Goal: Transaction & Acquisition: Purchase product/service

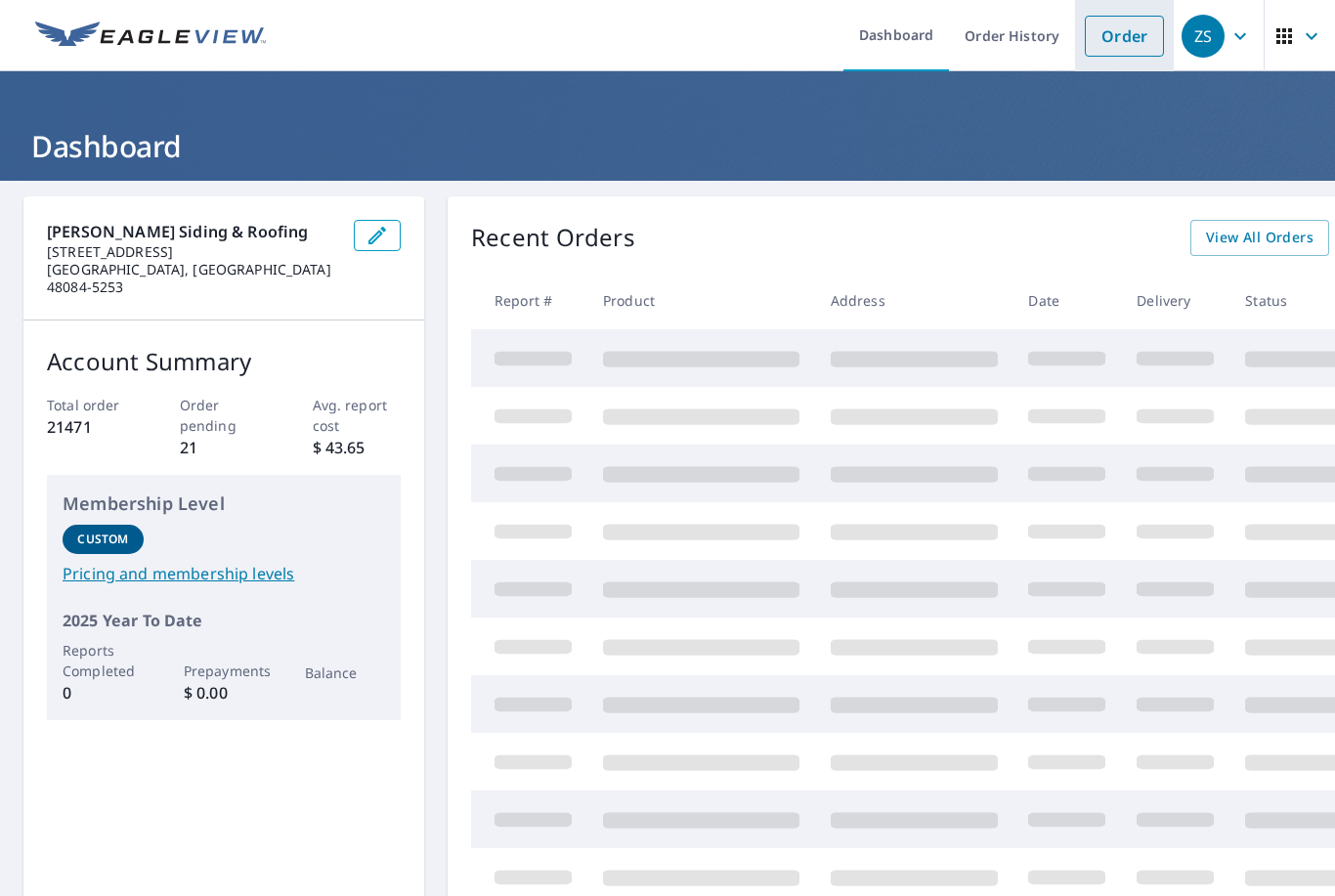
click at [1129, 41] on link "Order" at bounding box center [1124, 37] width 79 height 41
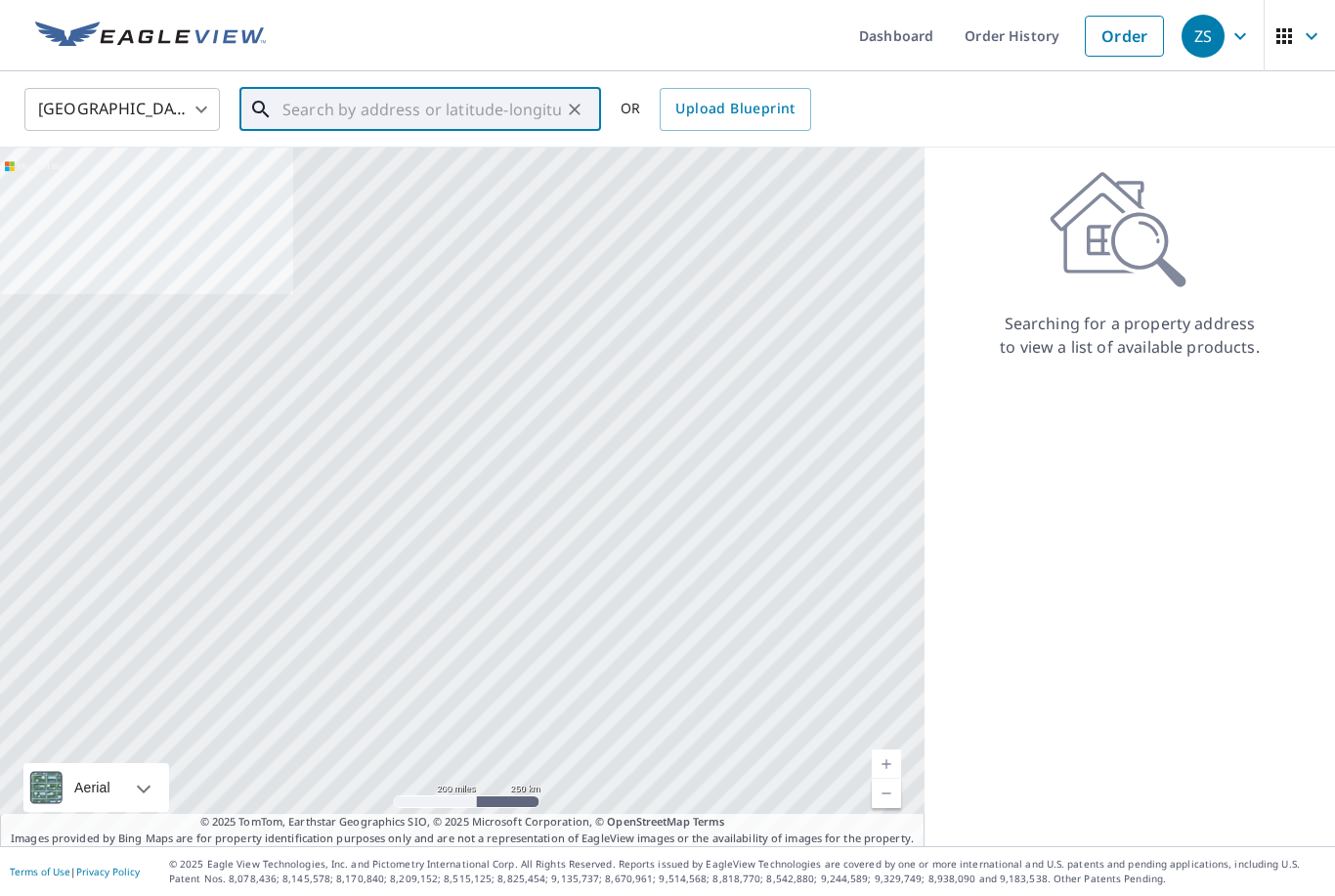
click at [474, 109] on input "text" at bounding box center [422, 109] width 279 height 54
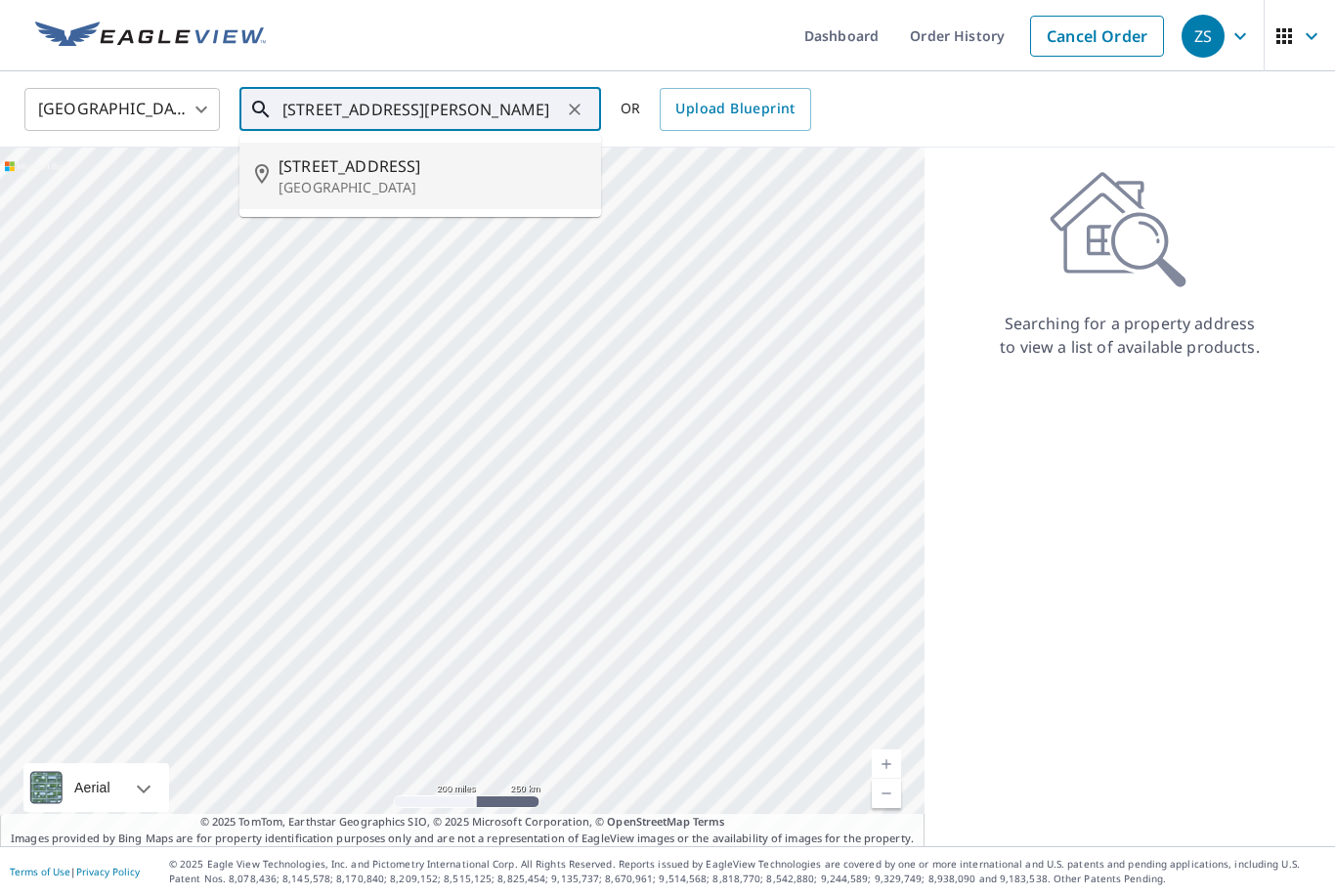
click at [425, 154] on span "[STREET_ADDRESS]" at bounding box center [432, 166] width 306 height 24
type input "[STREET_ADDRESS][PERSON_NAME]"
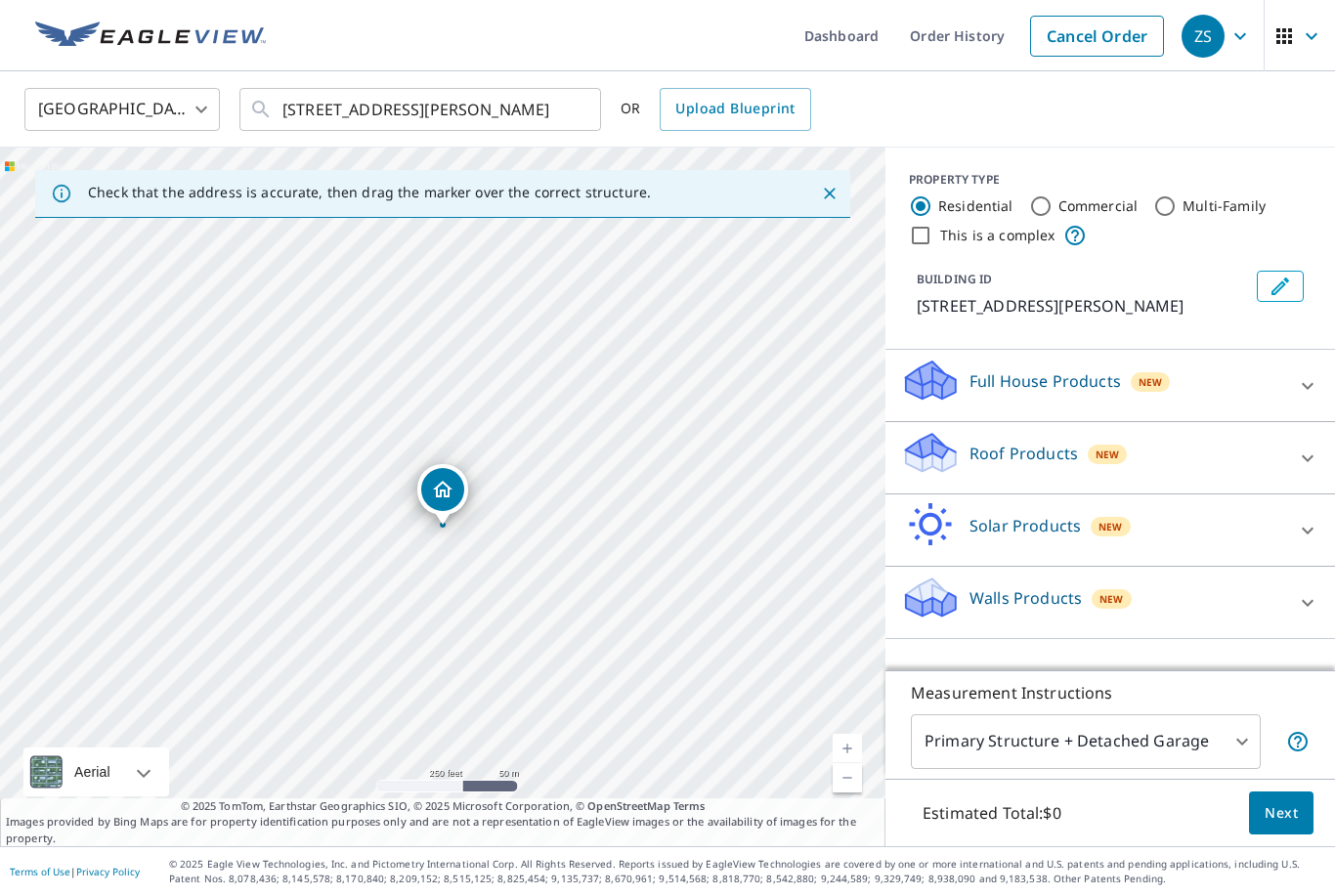
click at [1119, 455] on div "New" at bounding box center [1107, 454] width 40 height 20
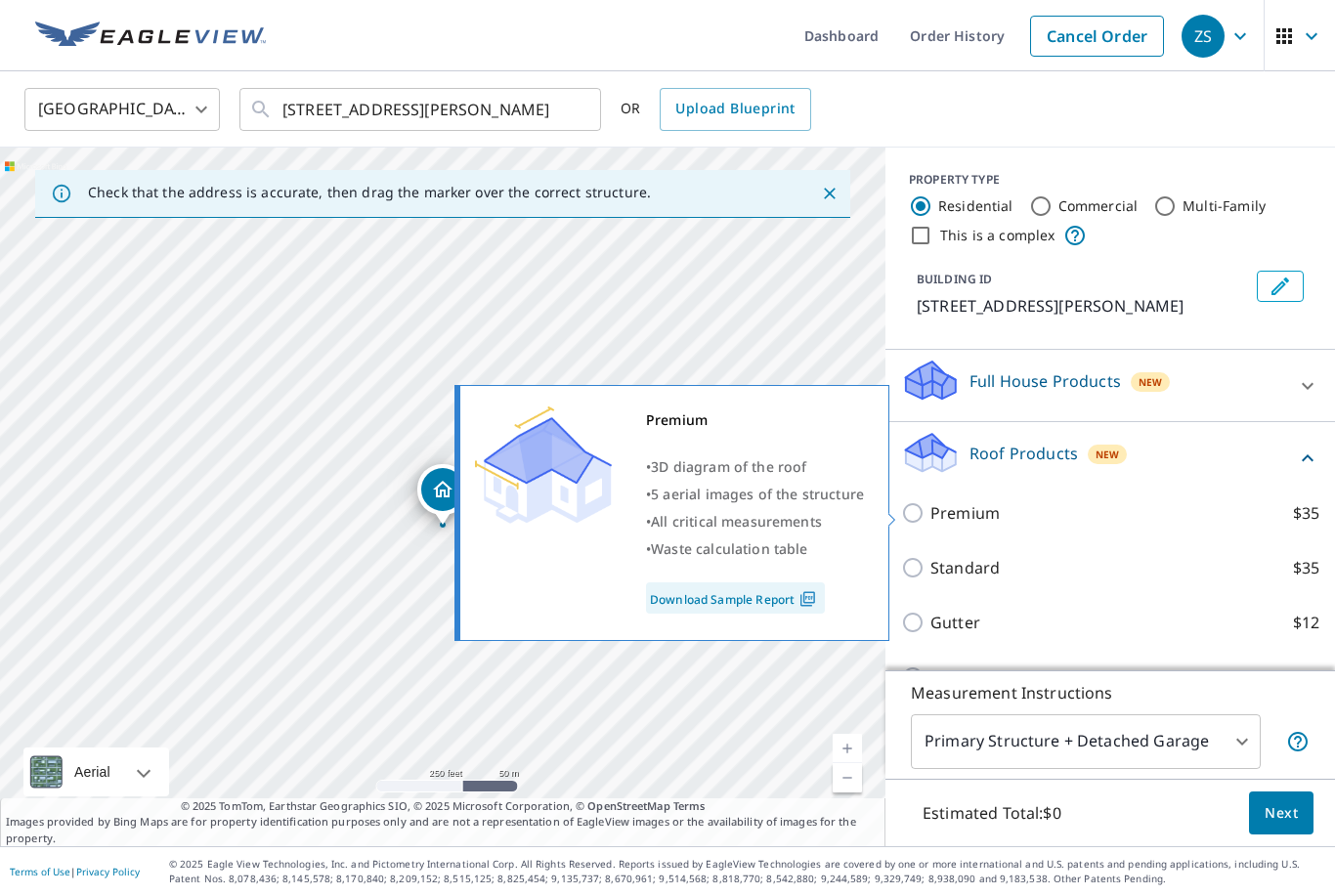
click at [996, 502] on p "Premium" at bounding box center [964, 513] width 69 height 24
click at [930, 502] on input "Premium $35" at bounding box center [916, 513] width 30 height 24
checkbox input "true"
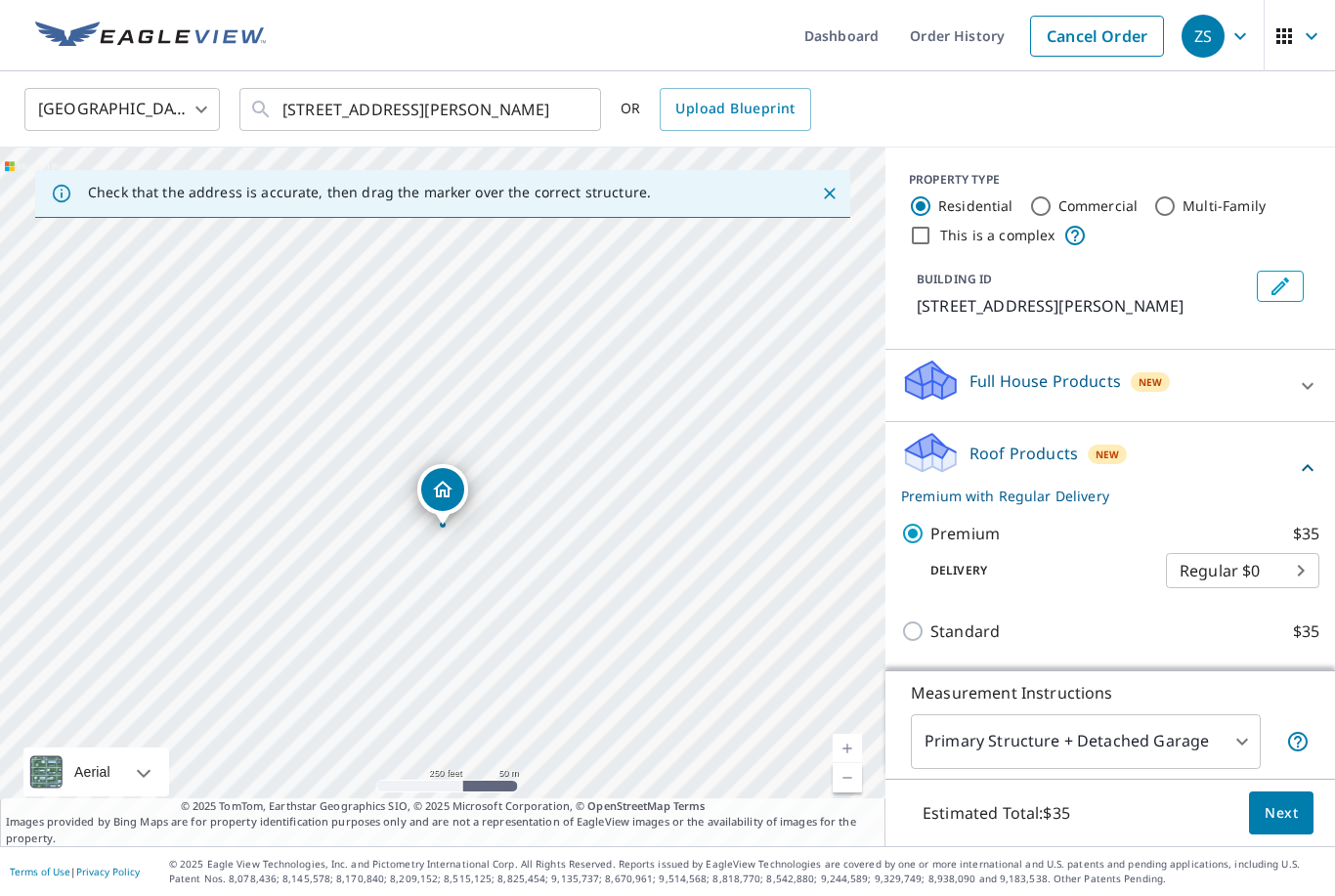
click at [1279, 835] on button "Next" at bounding box center [1281, 813] width 64 height 43
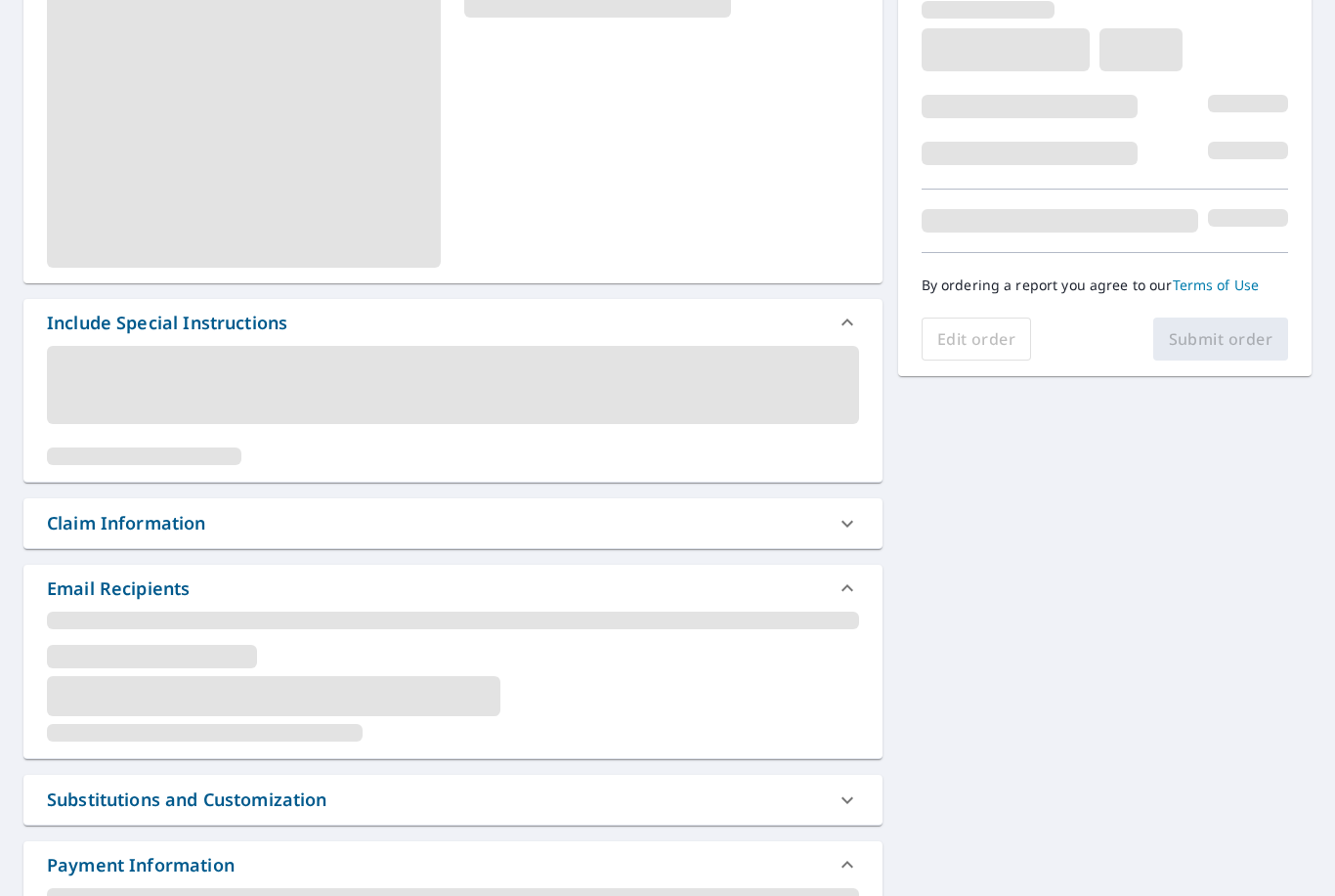
scroll to position [280, 0]
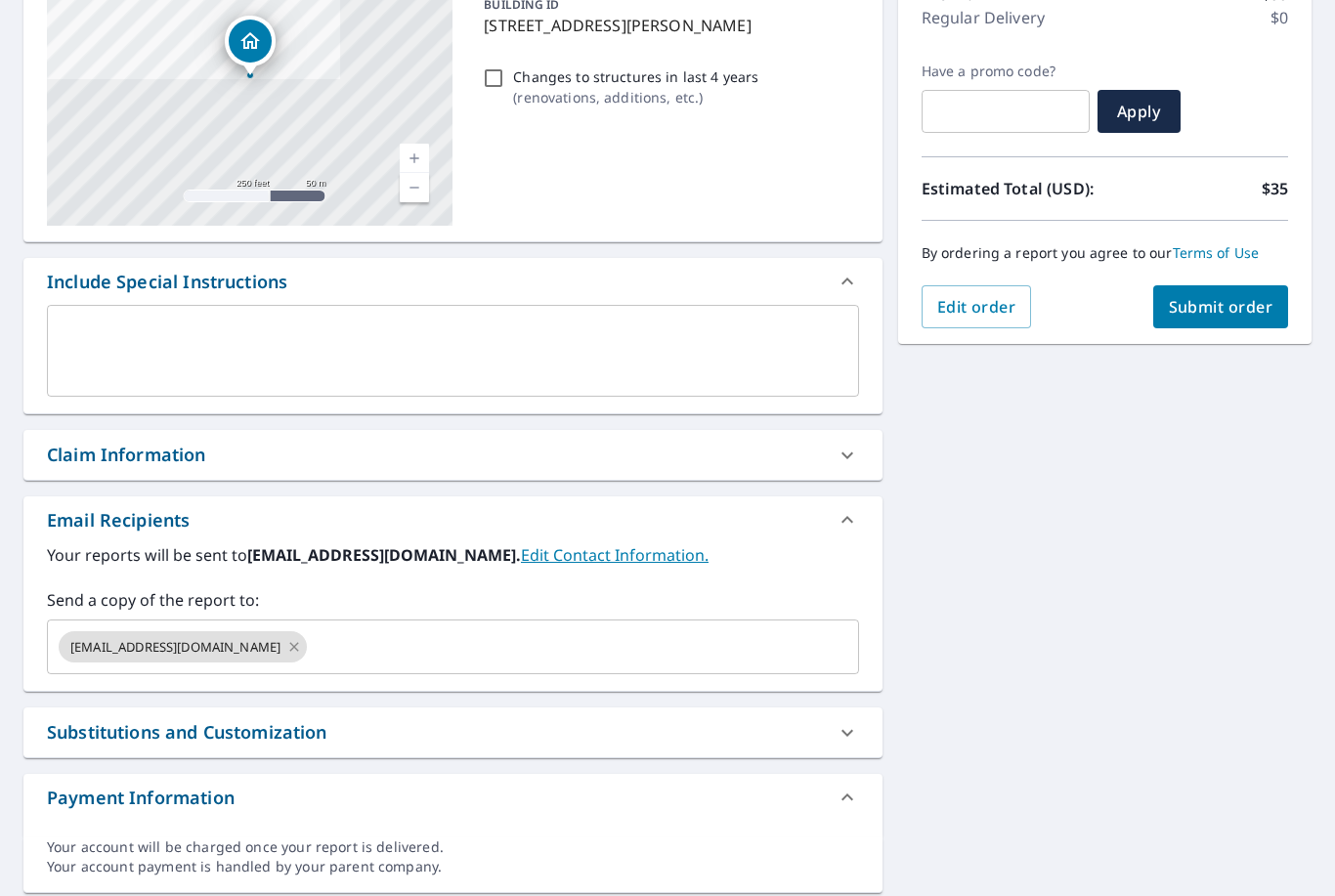
click at [291, 645] on icon at bounding box center [294, 646] width 9 height 9
checkbox input "true"
click at [217, 645] on input "text" at bounding box center [438, 647] width 765 height 38
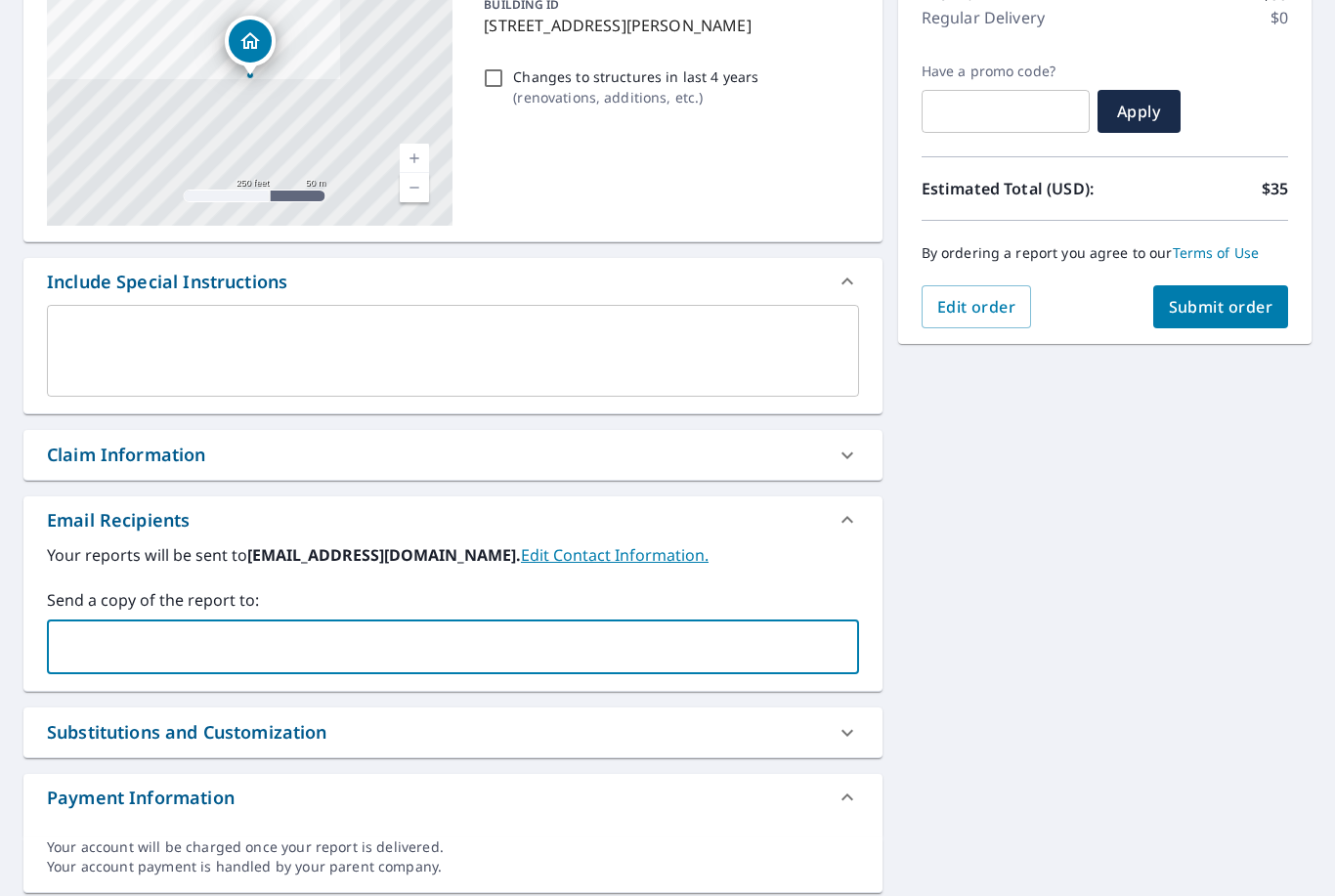
click at [217, 645] on input "text" at bounding box center [438, 647] width 765 height 38
type input "N"
type input "[EMAIL_ADDRESS][PERSON_NAME][DOMAIN_NAME]"
checkbox input "true"
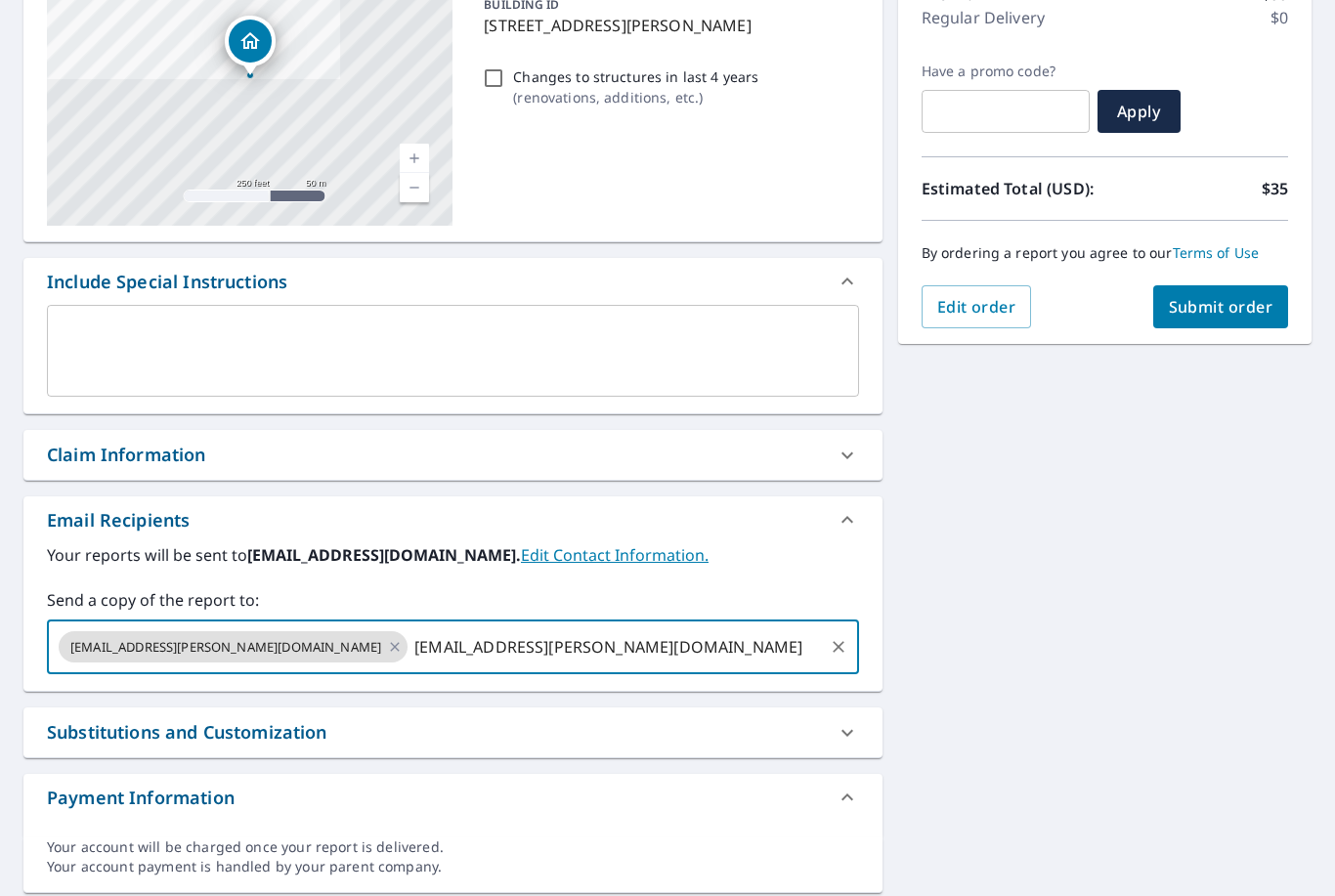
type input "[EMAIL_ADDRESS][PERSON_NAME][DOMAIN_NAME]"
click at [1184, 303] on span "Submit order" at bounding box center [1221, 307] width 105 height 22
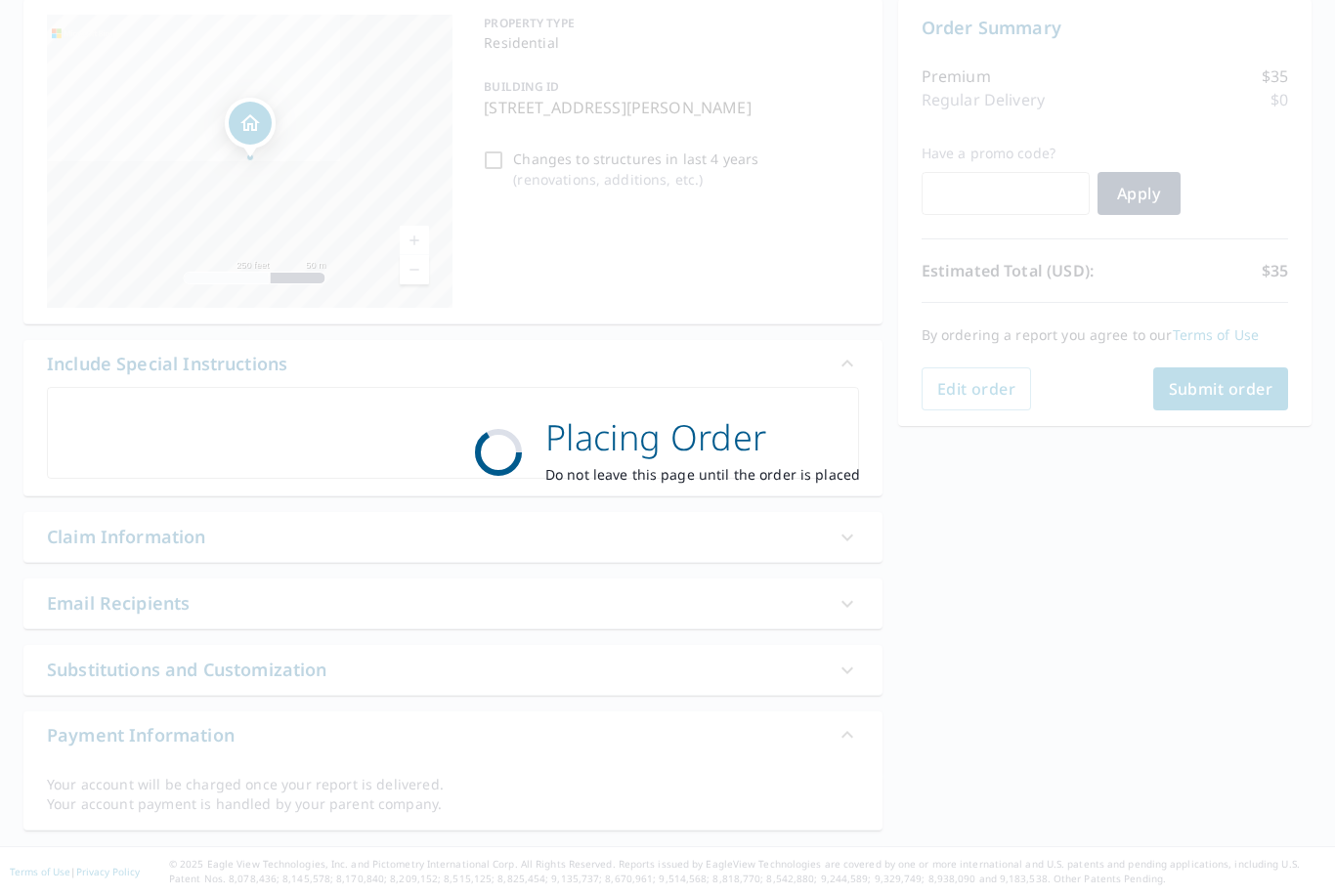
checkbox input "true"
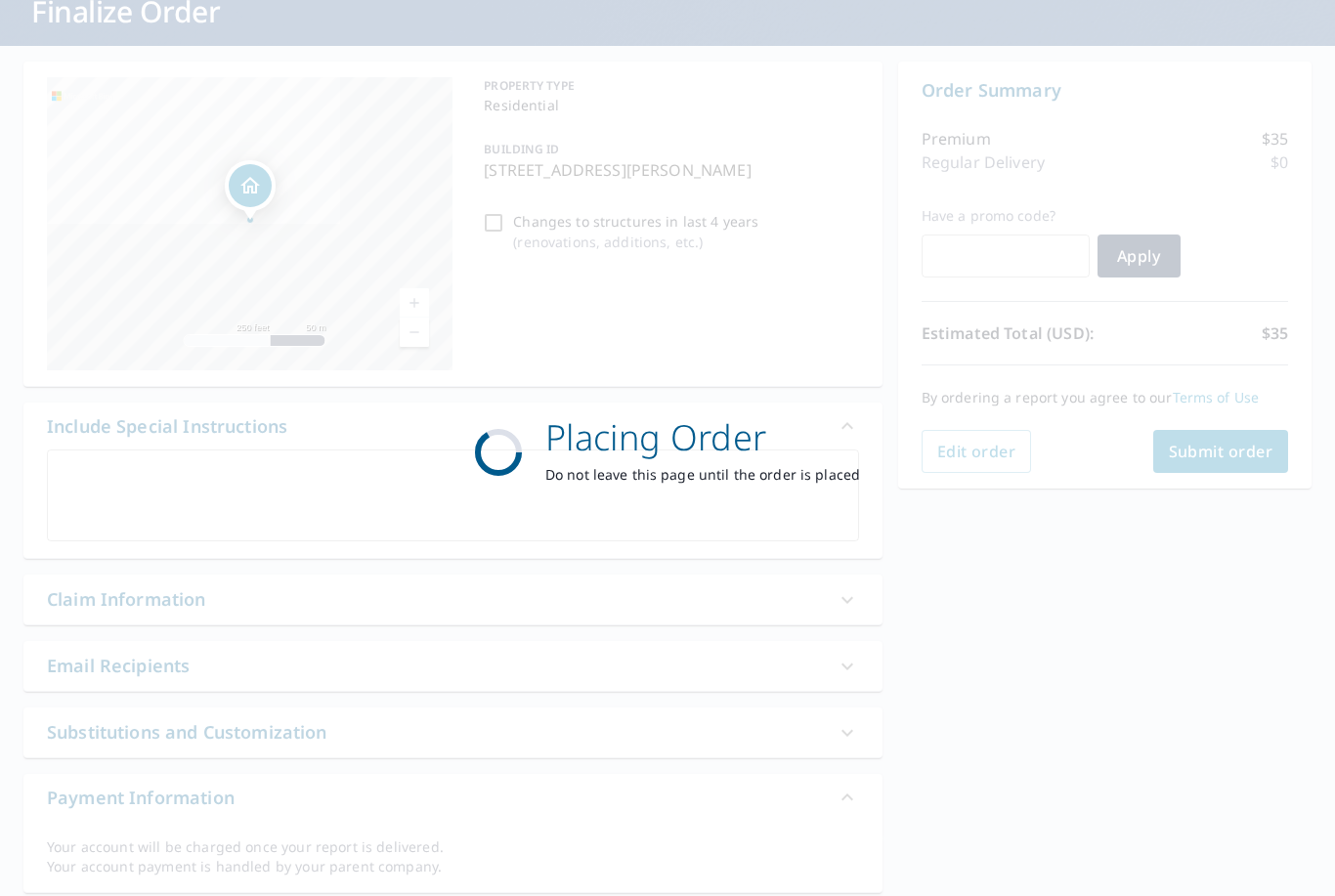
scroll to position [134, 0]
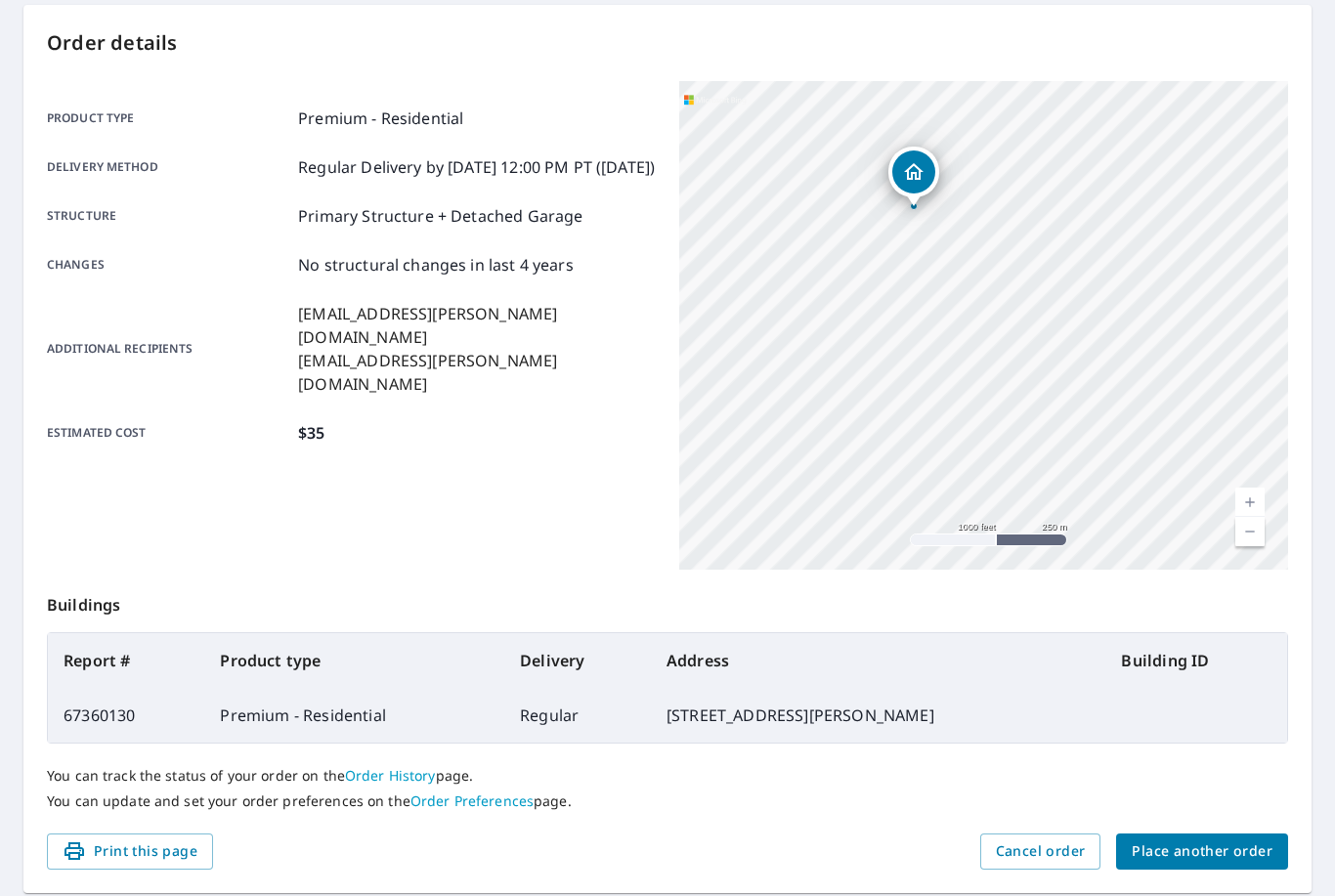
scroll to position [191, 0]
click at [1268, 854] on span "Place another order" at bounding box center [1202, 852] width 140 height 25
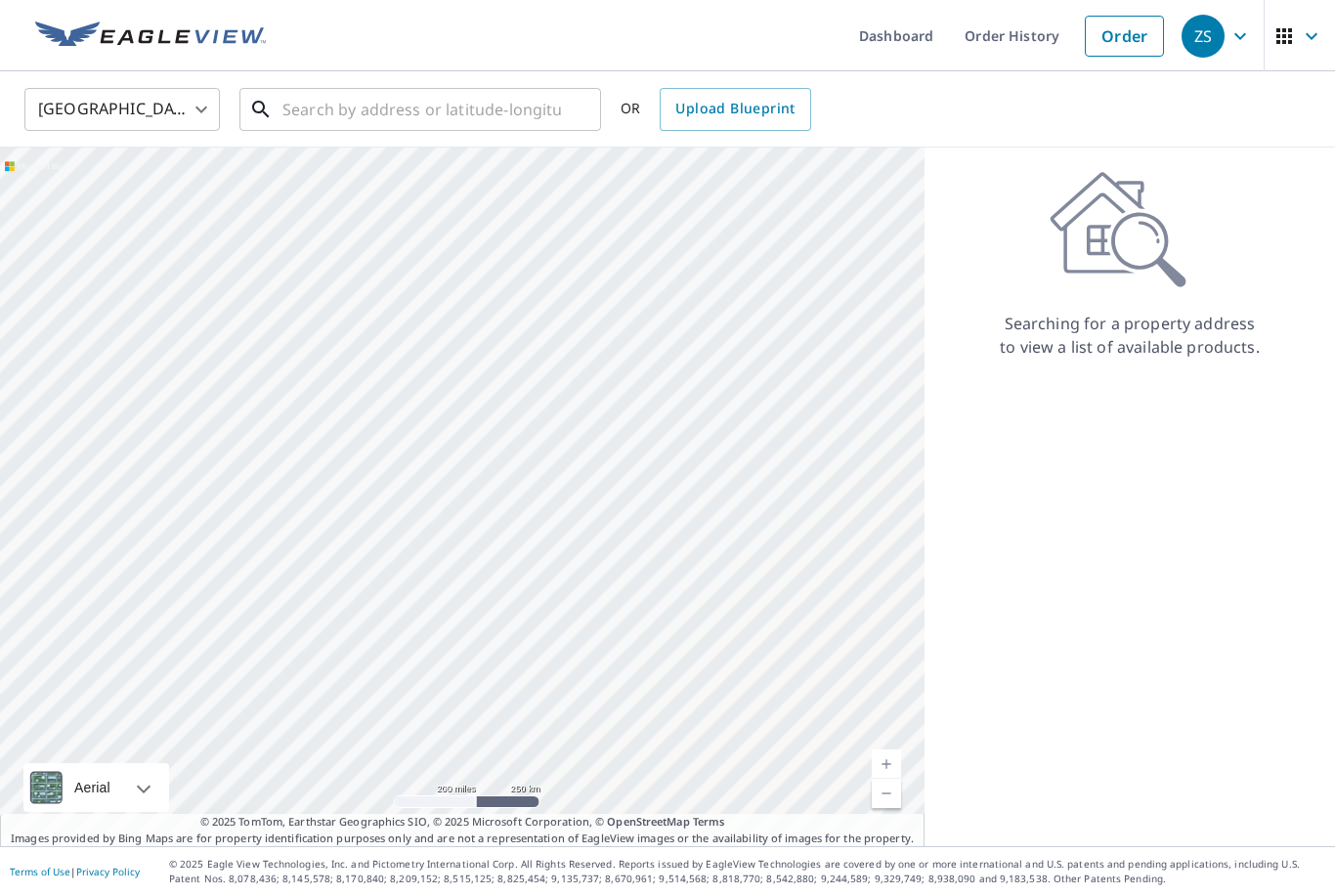
click at [396, 123] on input "text" at bounding box center [422, 109] width 279 height 54
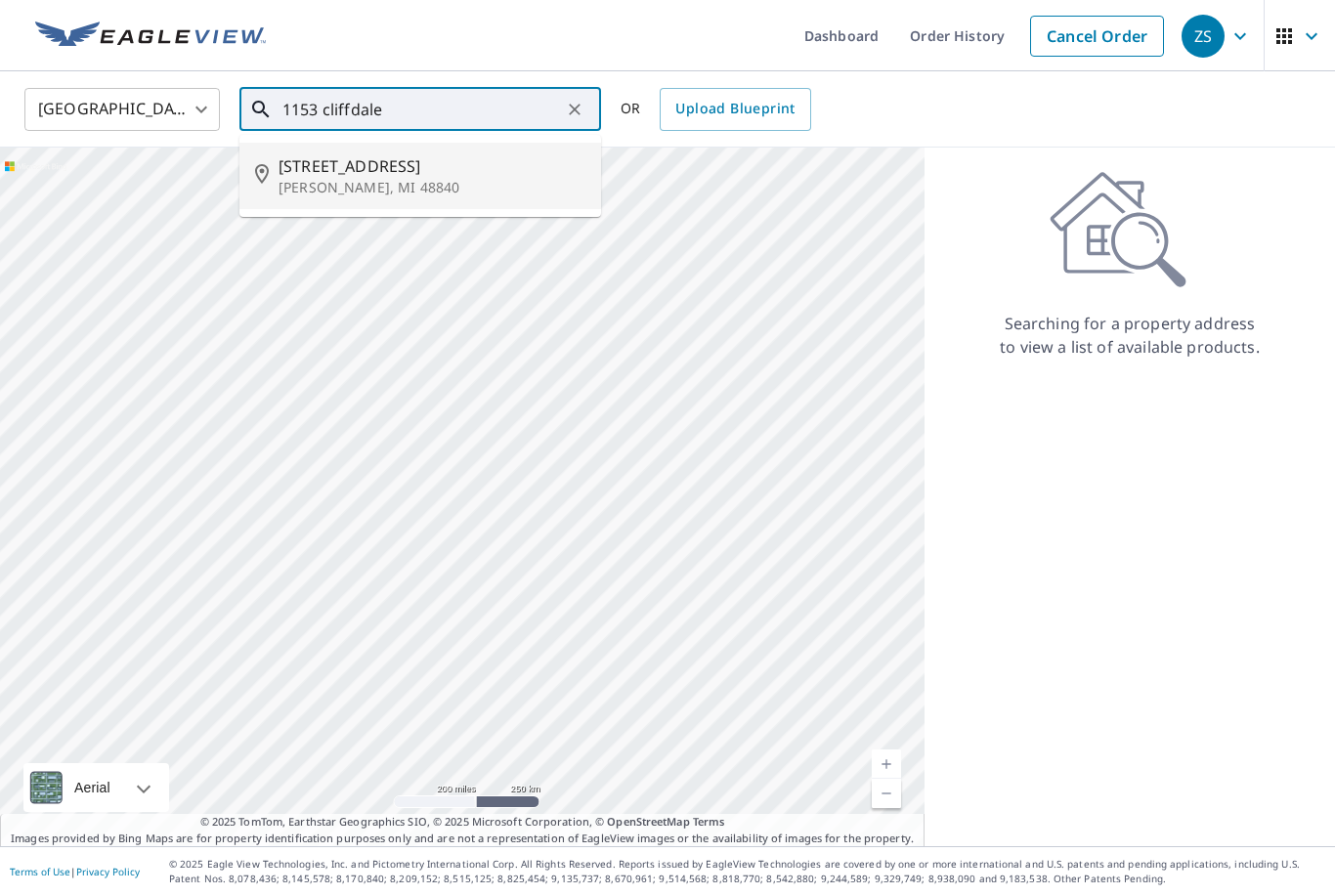
click at [368, 190] on p "[PERSON_NAME], MI 48840" at bounding box center [432, 188] width 306 height 20
type input "[STREET_ADDRESS][PERSON_NAME]"
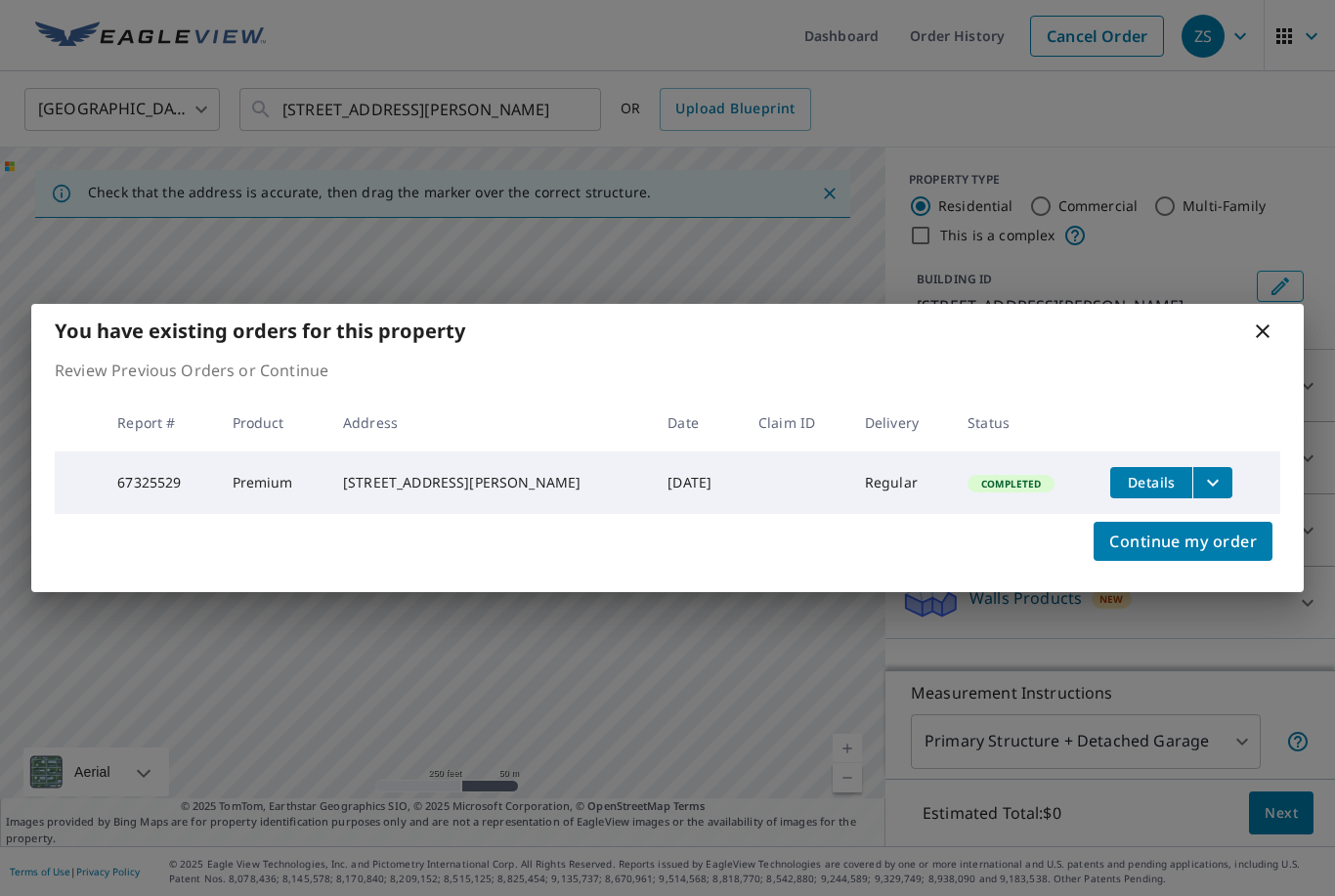
click at [1267, 334] on icon at bounding box center [1263, 331] width 24 height 24
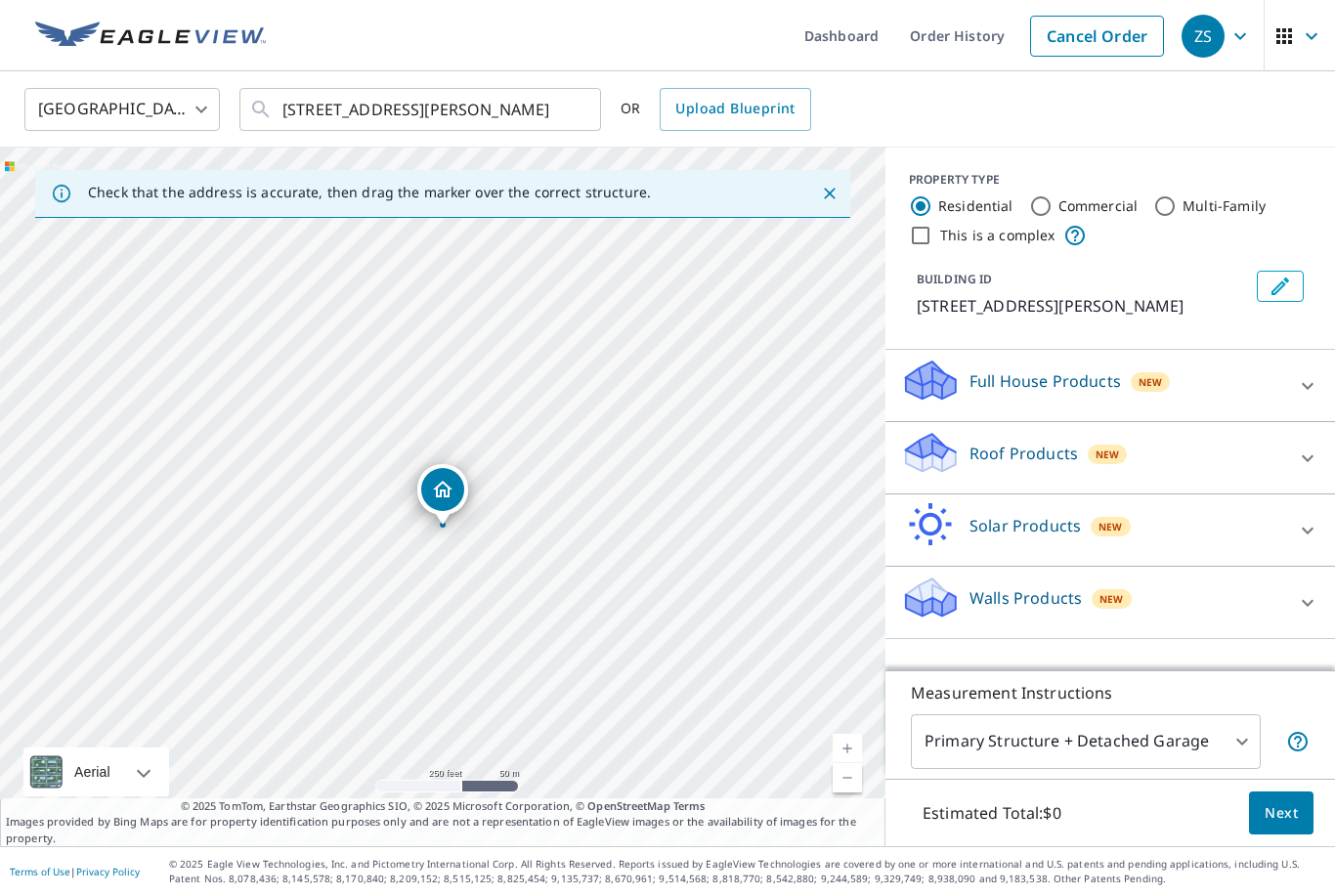
click at [589, 105] on div "[STREET_ADDRESS][PERSON_NAME] ​" at bounding box center [420, 110] width 362 height 43
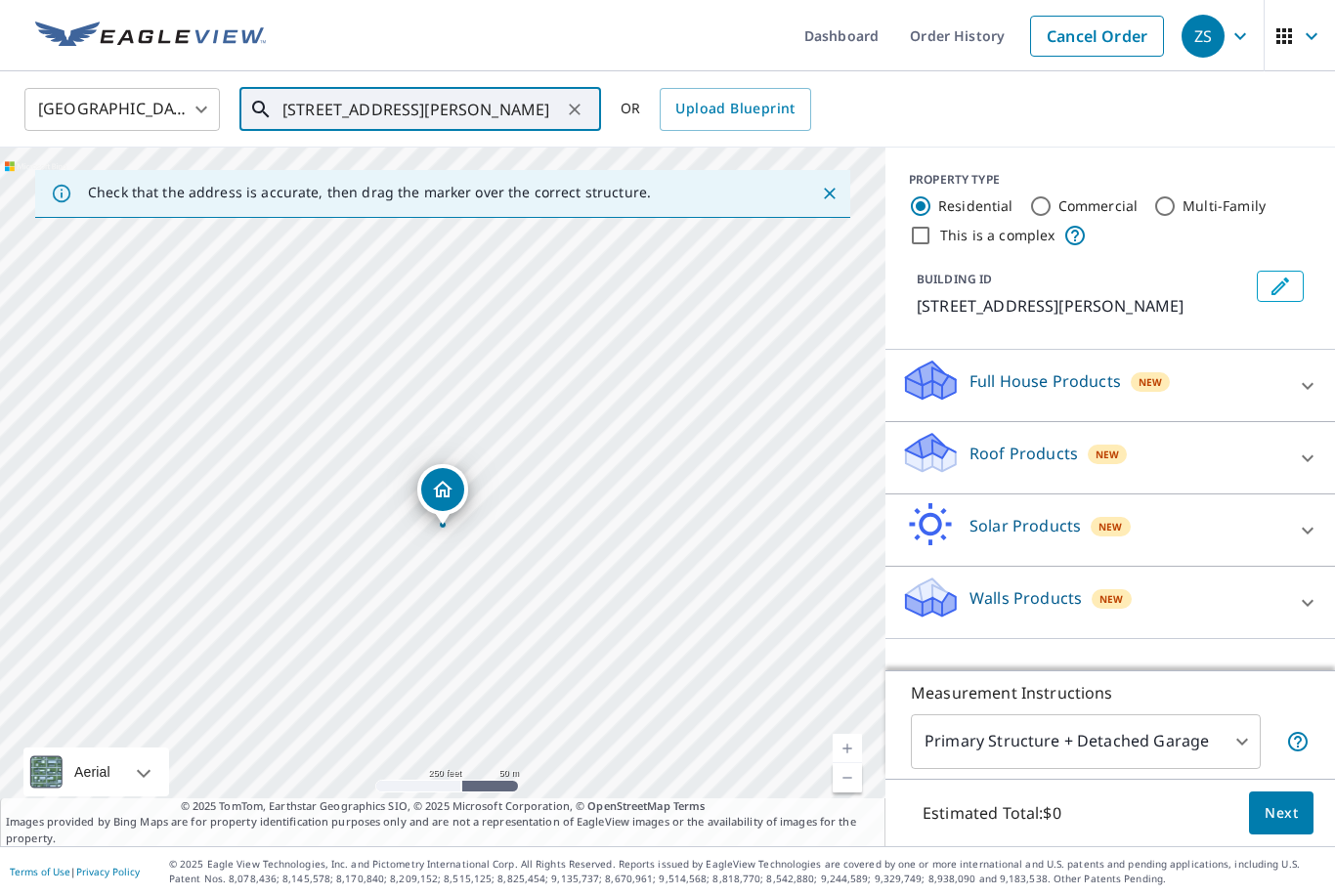
click at [589, 105] on div "[STREET_ADDRESS][PERSON_NAME] ​" at bounding box center [420, 110] width 362 height 43
click at [580, 109] on icon "Clear" at bounding box center [574, 110] width 20 height 20
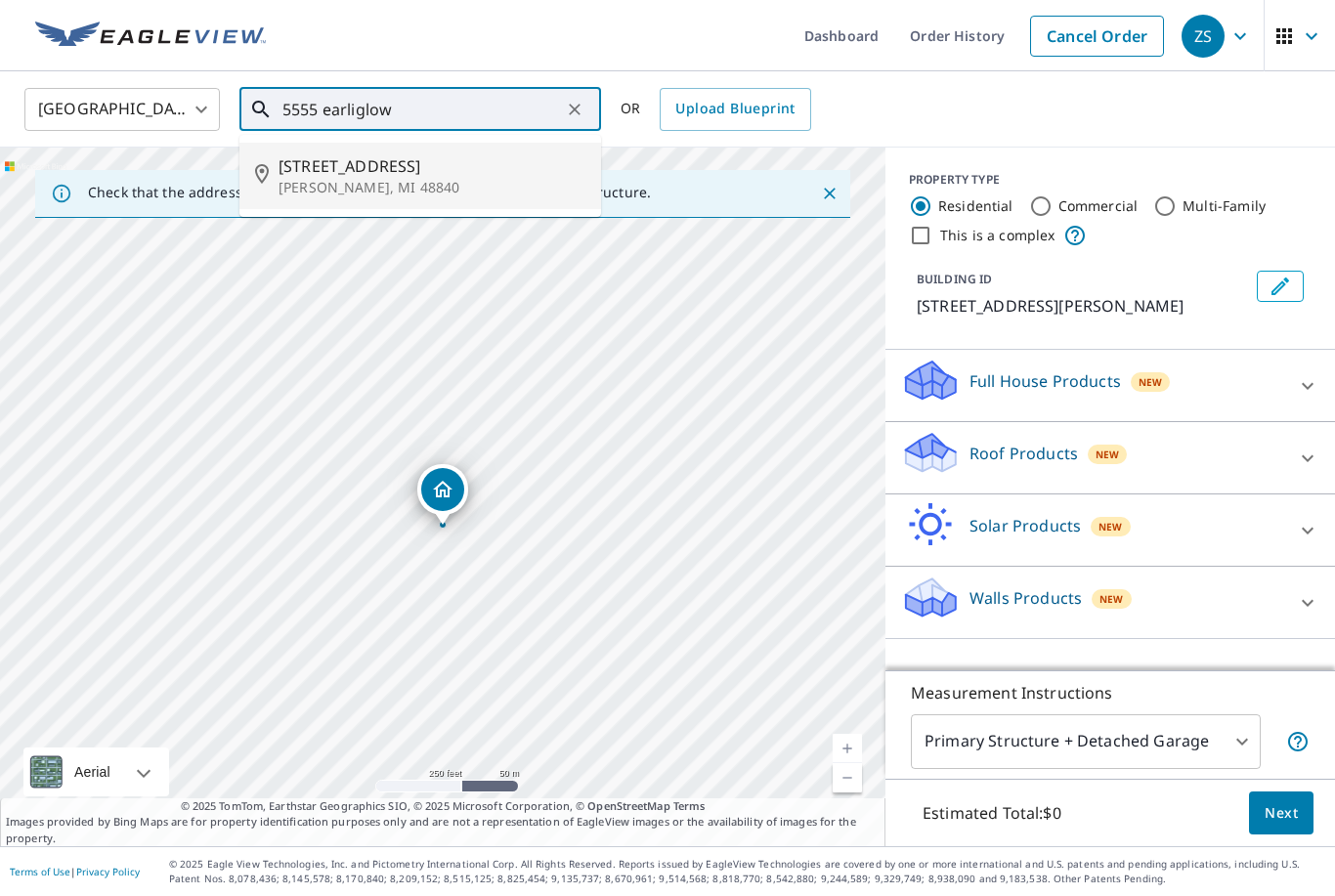
click at [447, 179] on p "[PERSON_NAME], MI 48840" at bounding box center [432, 188] width 306 height 20
type input "[STREET_ADDRESS][PERSON_NAME]"
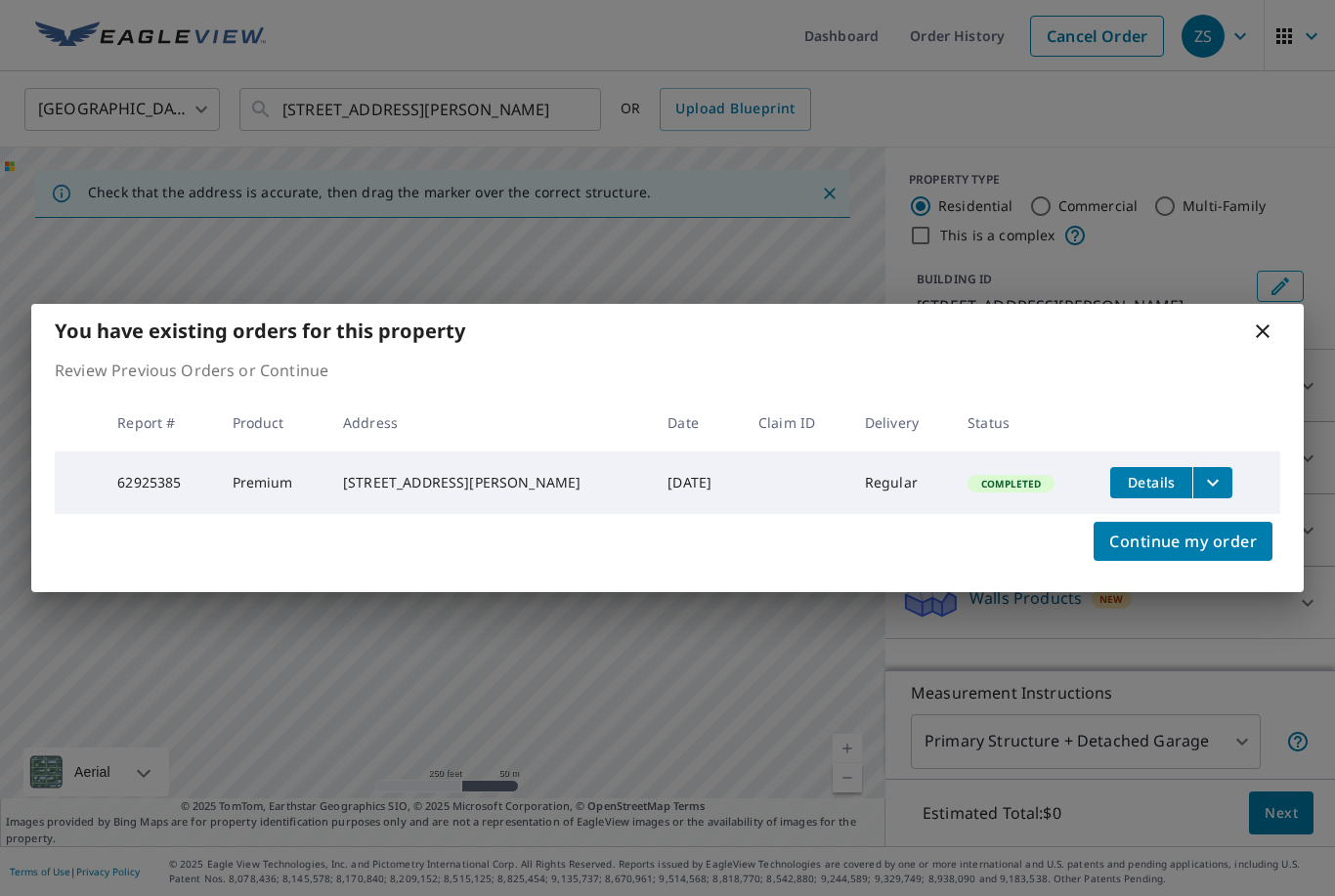
click at [1258, 331] on icon at bounding box center [1263, 331] width 24 height 24
